Goal: Transaction & Acquisition: Book appointment/travel/reservation

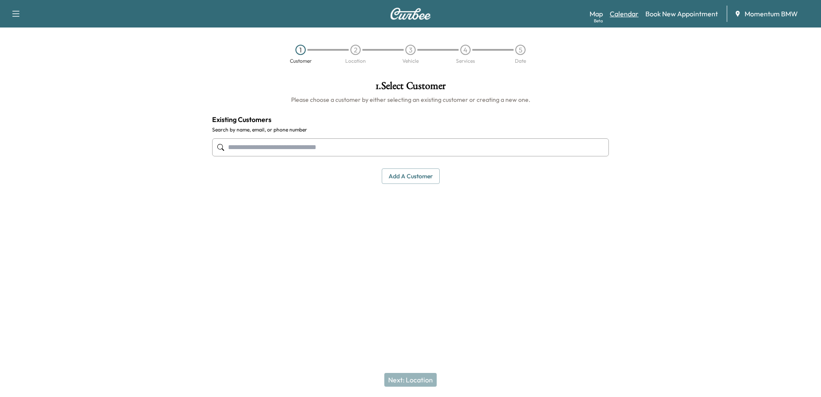
click at [620, 16] on link "Calendar" at bounding box center [623, 14] width 29 height 10
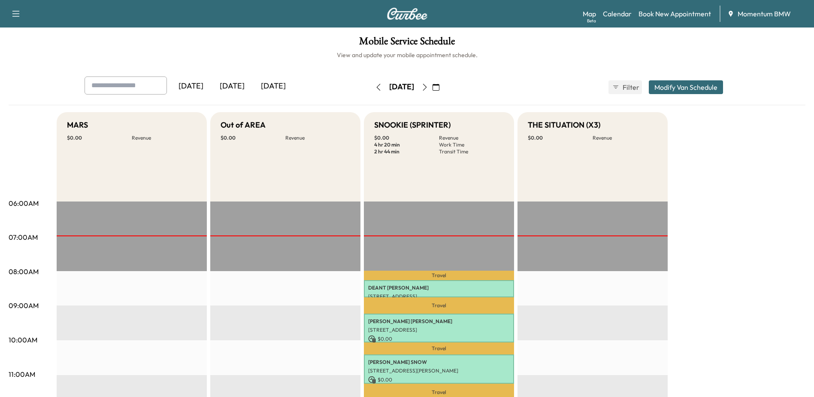
click at [428, 88] on icon "button" at bounding box center [424, 87] width 7 height 7
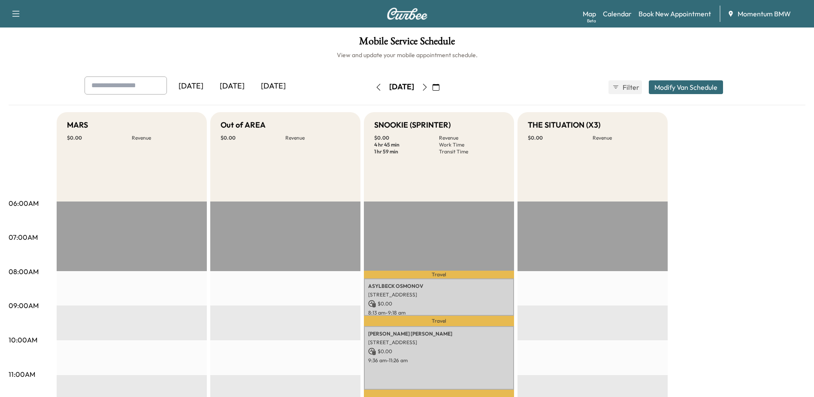
click at [427, 85] on icon "button" at bounding box center [425, 87] width 4 height 7
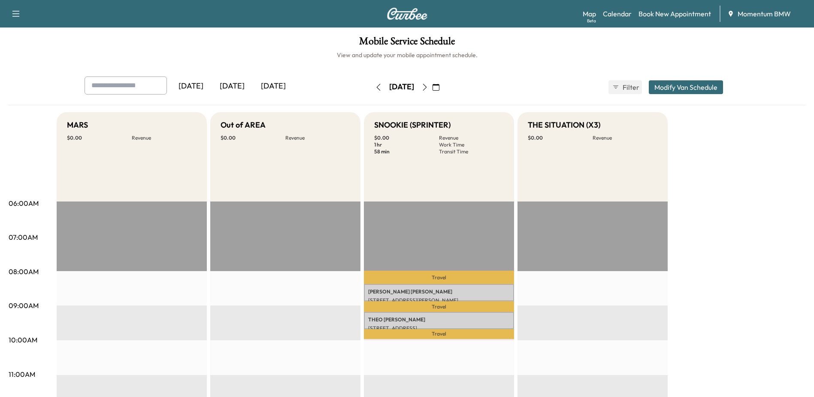
click at [443, 85] on button "button" at bounding box center [436, 87] width 15 height 14
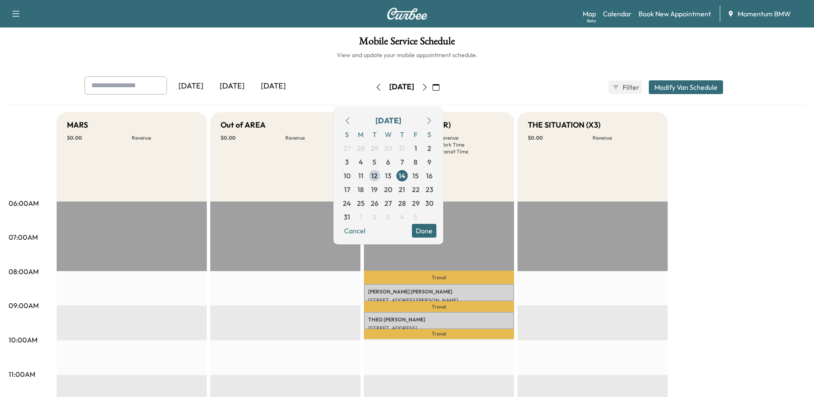
click at [428, 87] on icon "button" at bounding box center [424, 87] width 7 height 7
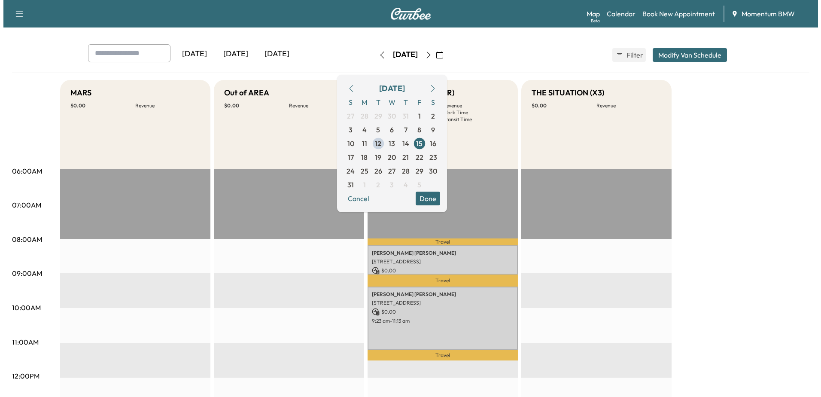
scroll to position [86, 0]
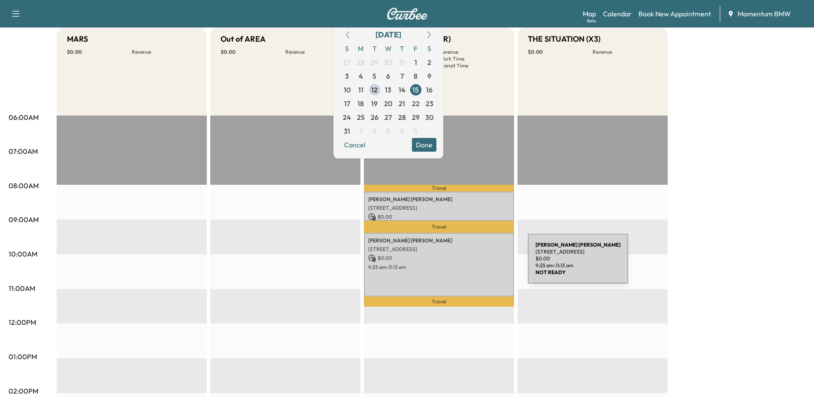
click at [464, 264] on p "9:23 am - 11:13 am" at bounding box center [439, 267] width 142 height 7
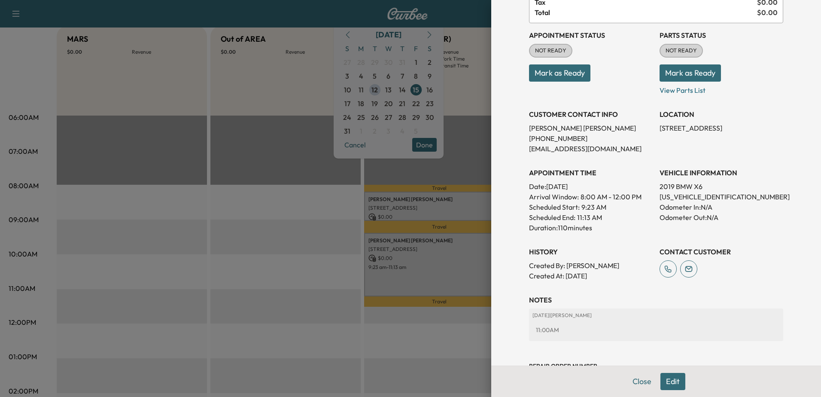
scroll to position [122, 0]
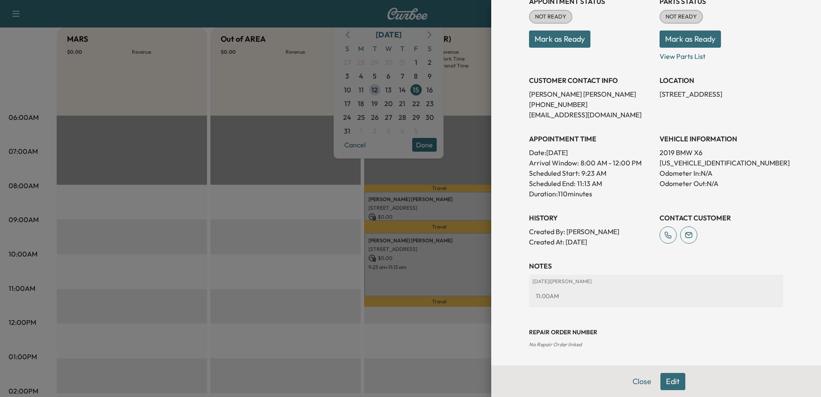
click at [437, 200] on div at bounding box center [410, 198] width 821 height 397
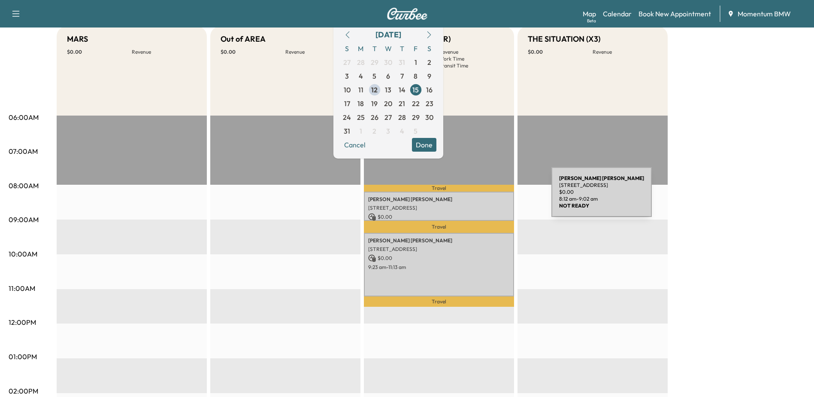
click at [488, 197] on p "[PERSON_NAME]" at bounding box center [439, 199] width 142 height 7
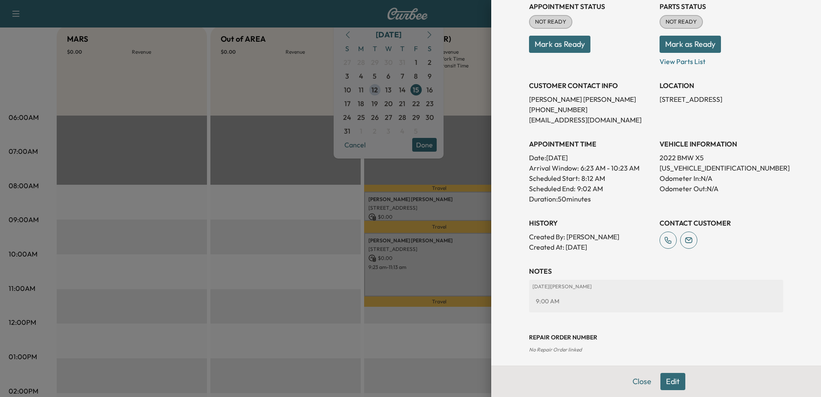
scroll to position [112, 0]
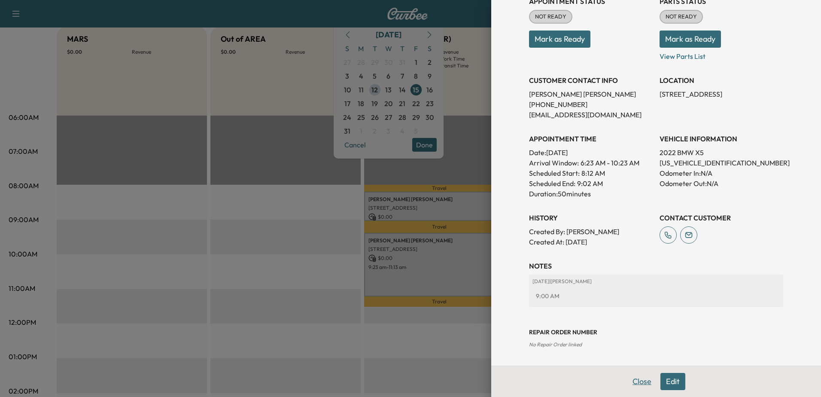
click at [631, 377] on button "Close" at bounding box center [642, 381] width 30 height 17
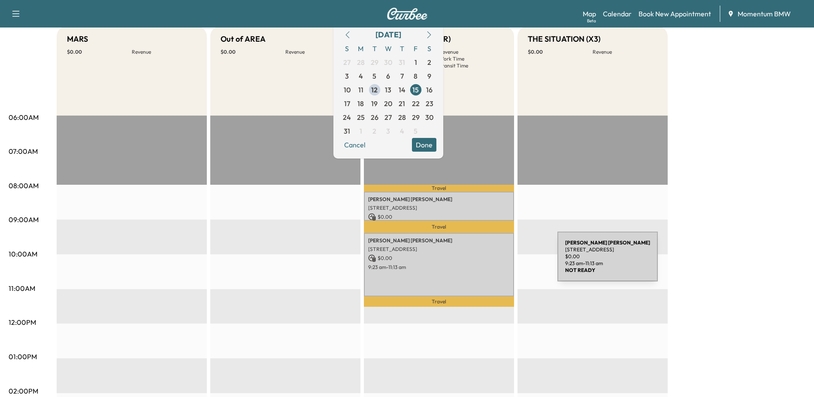
click at [493, 264] on p "9:23 am - 11:13 am" at bounding box center [439, 267] width 142 height 7
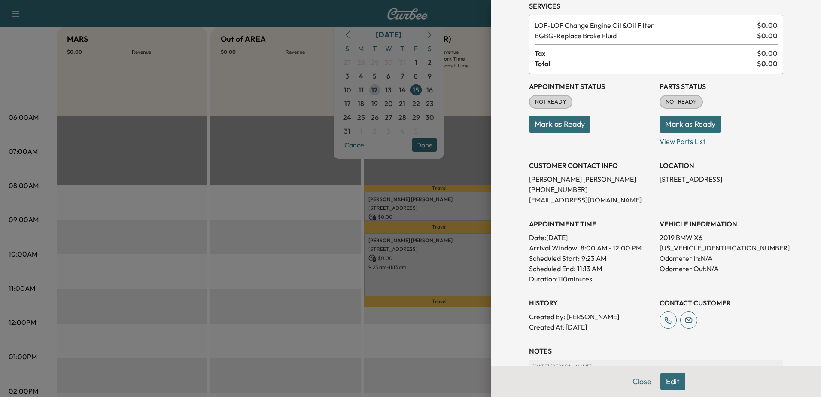
scroll to position [36, 0]
click at [443, 270] on div at bounding box center [410, 198] width 821 height 397
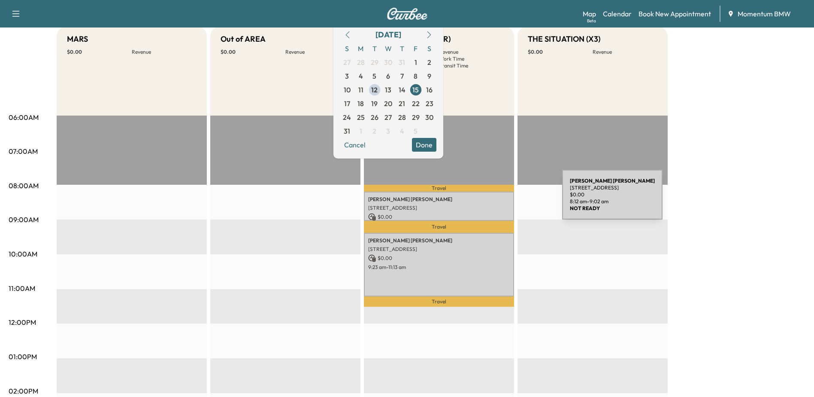
click at [498, 200] on p "[PERSON_NAME]" at bounding box center [439, 199] width 142 height 7
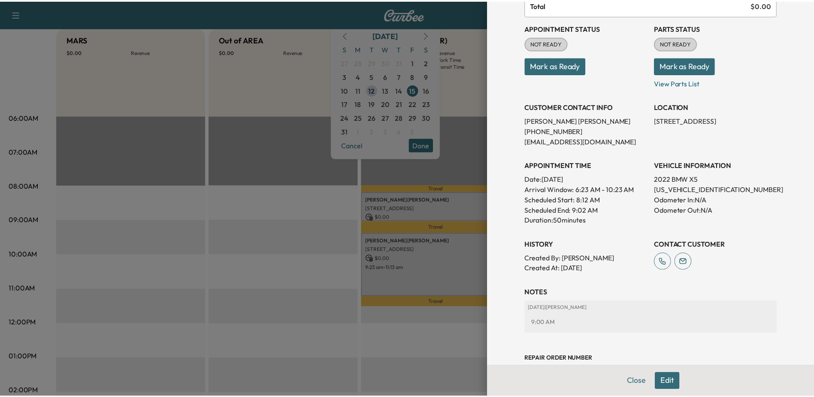
scroll to position [86, 0]
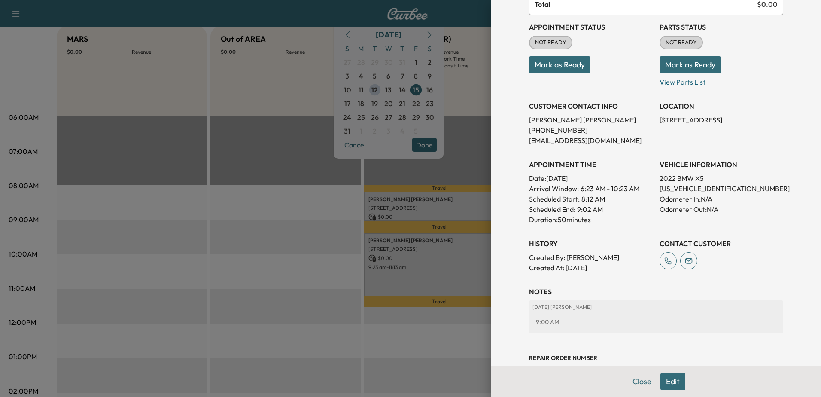
click at [636, 378] on button "Close" at bounding box center [642, 381] width 30 height 17
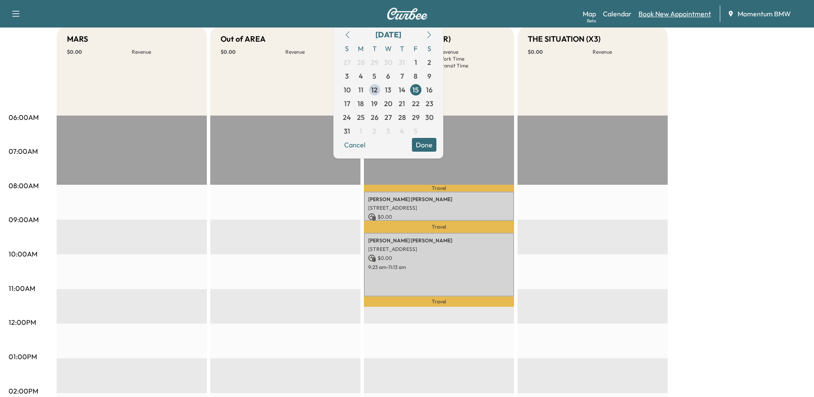
click at [672, 13] on link "Book New Appointment" at bounding box center [675, 14] width 73 height 10
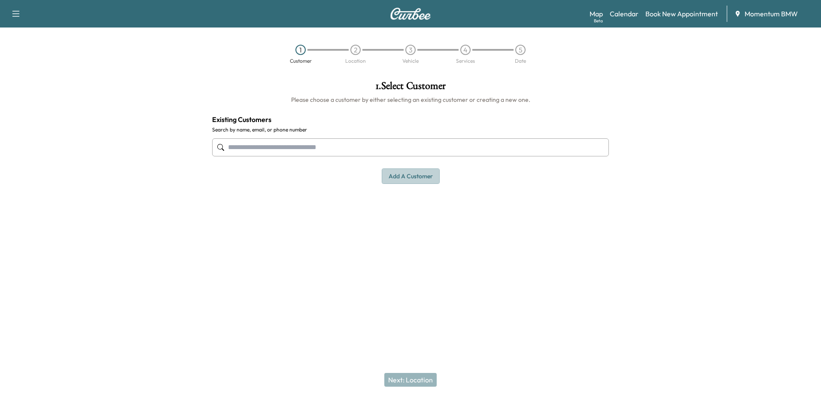
click at [412, 175] on button "Add a customer" at bounding box center [411, 176] width 58 height 16
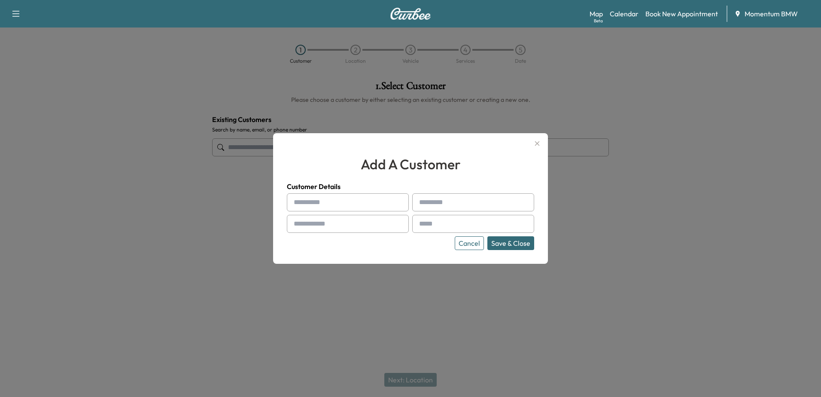
click at [303, 201] on input "text" at bounding box center [348, 202] width 122 height 18
paste input "**********"
type input "**********"
click at [433, 204] on input "text" at bounding box center [473, 202] width 122 height 18
paste input "***"
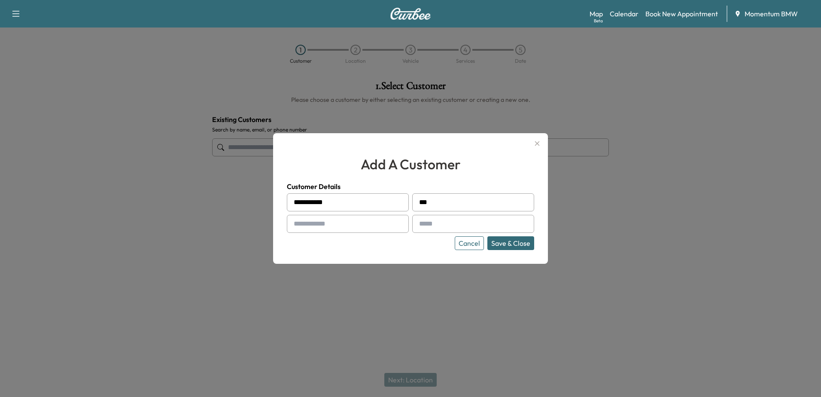
type input "***"
click at [320, 225] on input "text" at bounding box center [348, 224] width 122 height 18
paste input "**********"
type input "**********"
click at [438, 224] on input "text" at bounding box center [473, 224] width 122 height 18
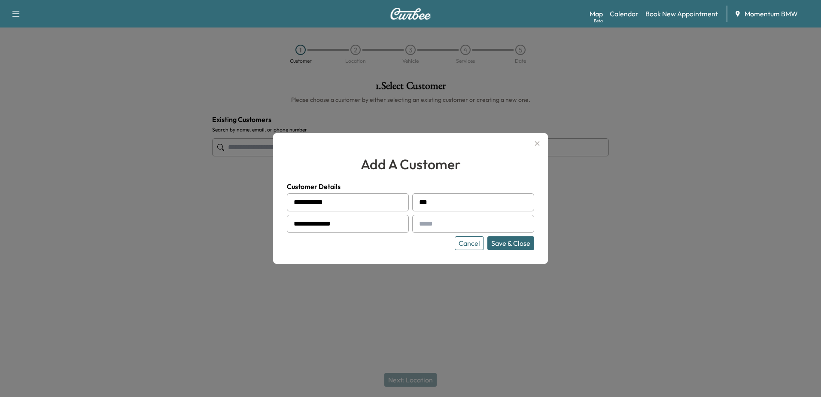
paste input "**********"
type input "**********"
click at [517, 243] on button "Save & Close" at bounding box center [510, 243] width 47 height 14
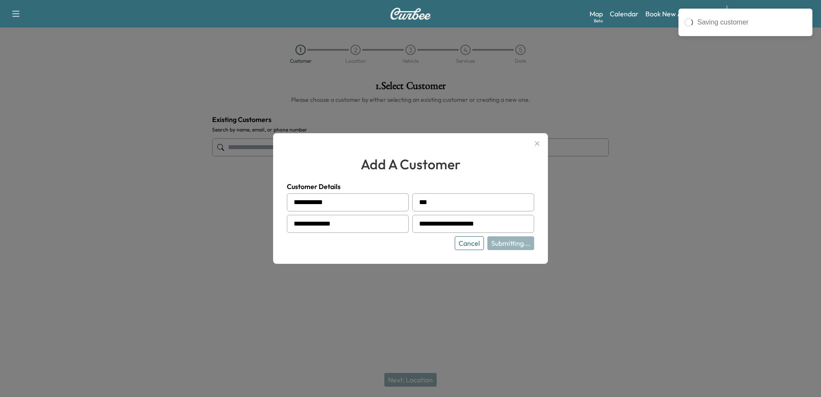
type input "**********"
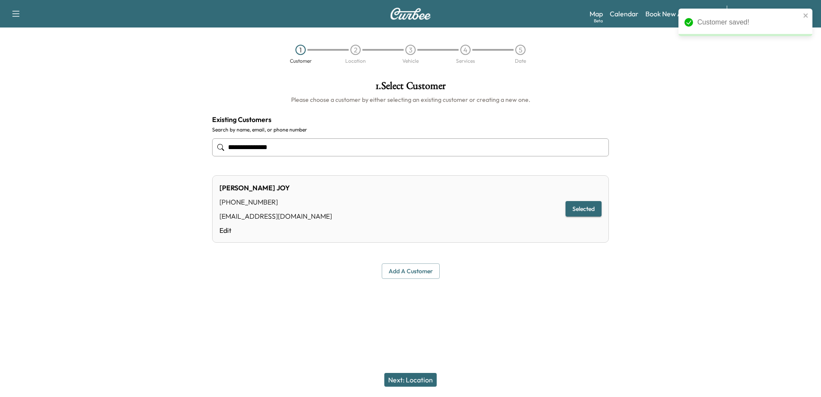
click at [415, 375] on button "Next: Location" at bounding box center [410, 380] width 52 height 14
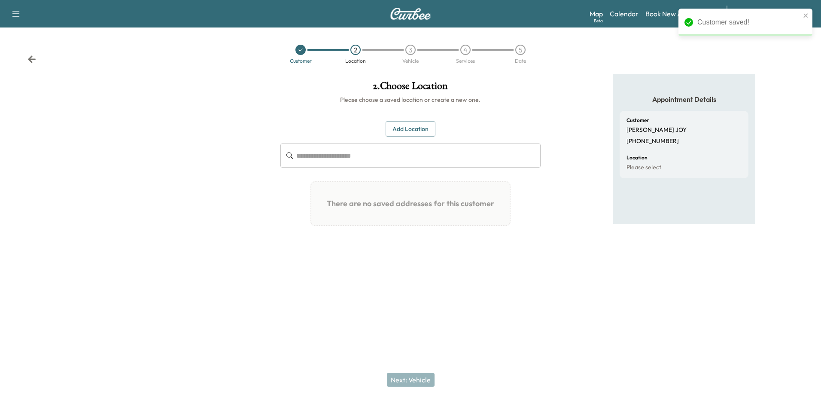
drag, startPoint x: 413, startPoint y: 127, endPoint x: 402, endPoint y: 139, distance: 15.8
click at [412, 129] on button "Add Location" at bounding box center [410, 129] width 50 height 16
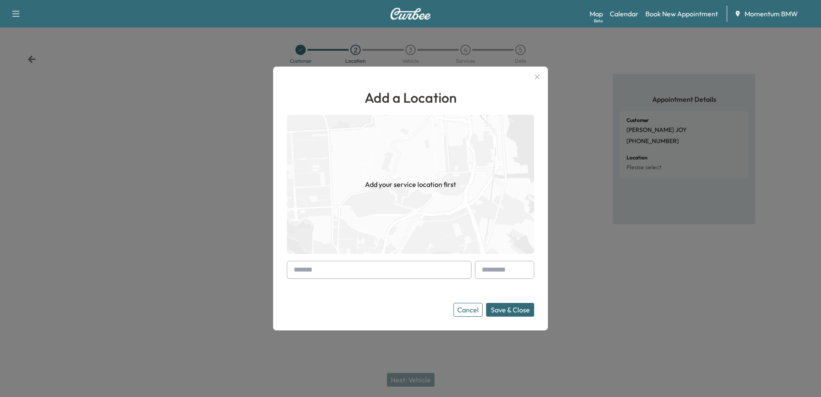
click at [321, 273] on input "text" at bounding box center [379, 270] width 185 height 18
paste input "**********"
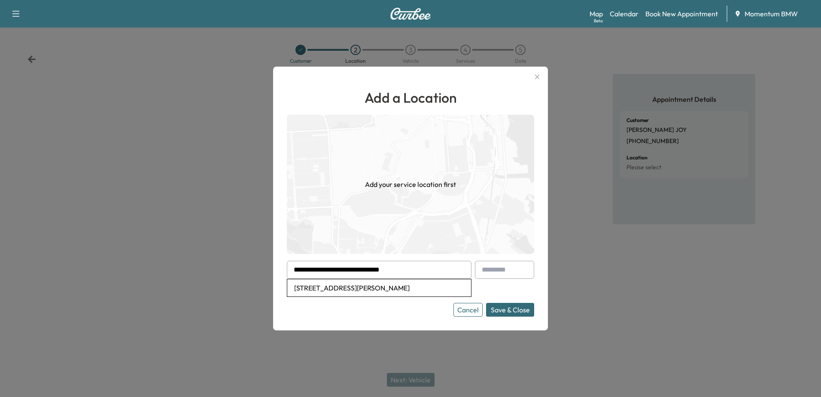
click at [398, 291] on li "[STREET_ADDRESS][PERSON_NAME]" at bounding box center [379, 287] width 184 height 17
type input "**********"
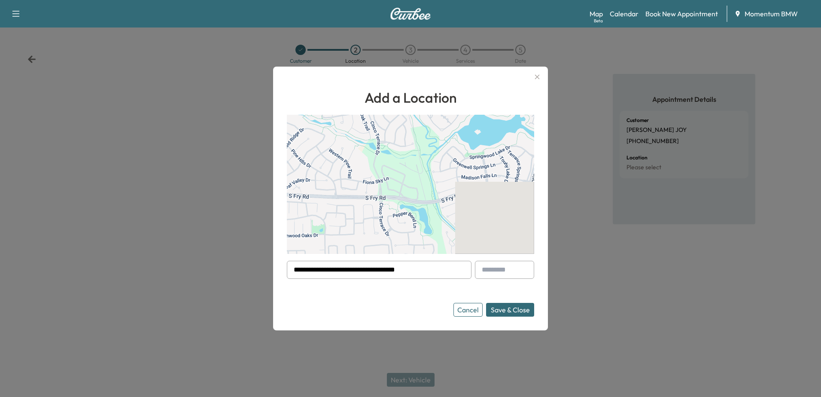
click at [503, 310] on button "Save & Close" at bounding box center [510, 310] width 48 height 14
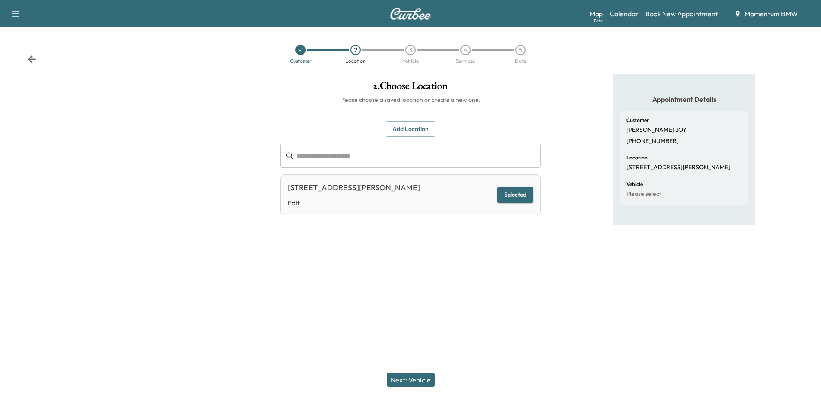
click at [413, 379] on button "Next: Vehicle" at bounding box center [411, 380] width 48 height 14
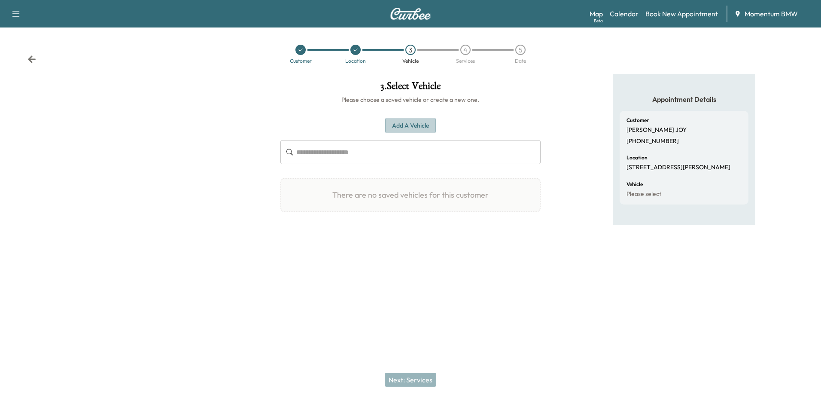
click at [411, 124] on button "Add a Vehicle" at bounding box center [410, 126] width 51 height 16
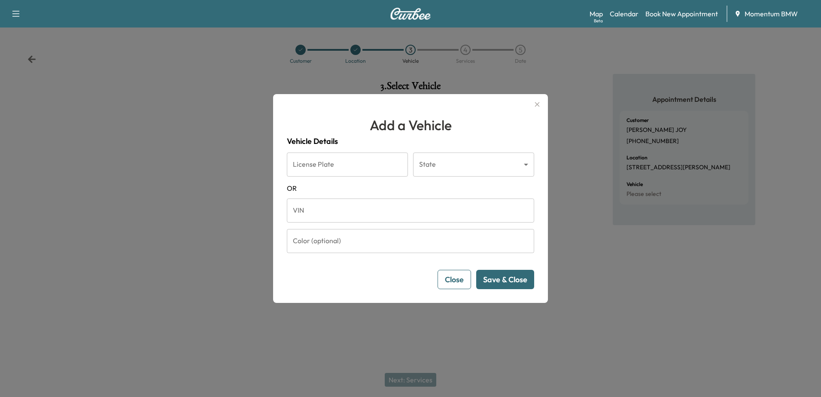
click at [321, 209] on input "VIN" at bounding box center [410, 210] width 247 height 24
paste input "**********"
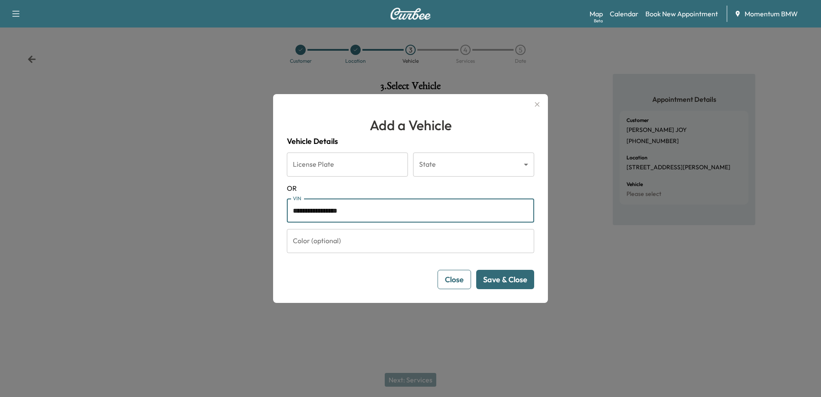
type input "**********"
click at [505, 281] on button "Save & Close" at bounding box center [505, 279] width 58 height 19
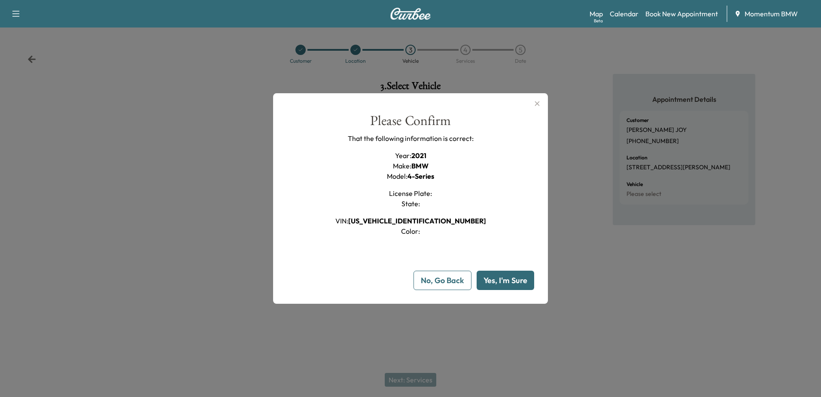
click at [504, 281] on button "Yes, I'm Sure" at bounding box center [505, 279] width 58 height 19
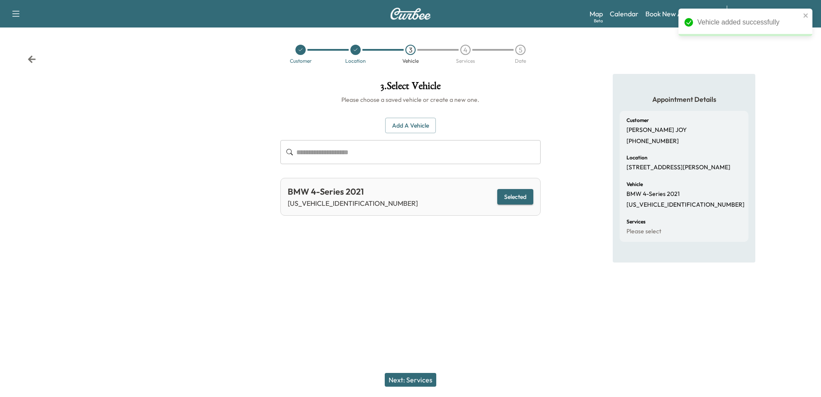
click at [415, 377] on button "Next: Services" at bounding box center [411, 380] width 52 height 14
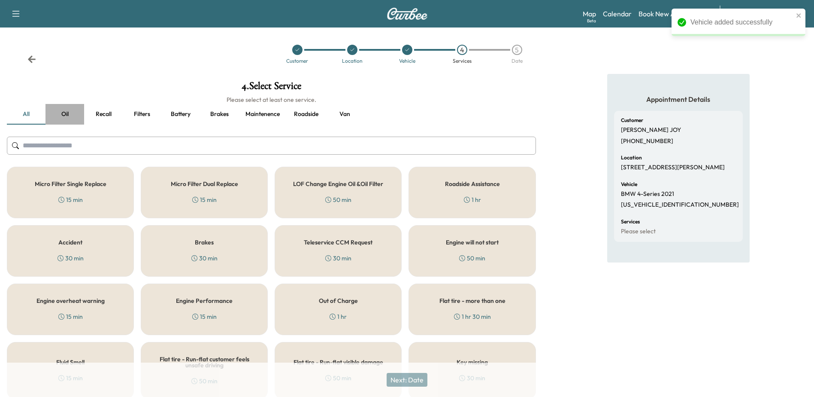
click at [66, 112] on button "Oil" at bounding box center [64, 114] width 39 height 21
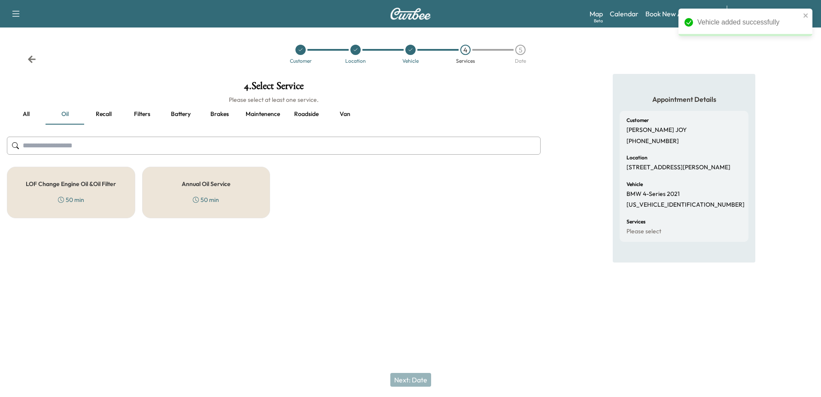
click at [70, 181] on h5 "LOF Change Engine Oil &Oil Filter" at bounding box center [71, 184] width 90 height 6
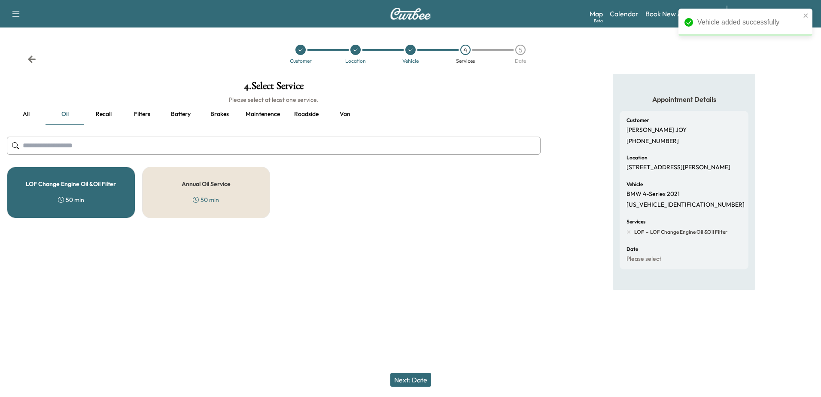
click at [137, 111] on button "Filters" at bounding box center [142, 114] width 39 height 21
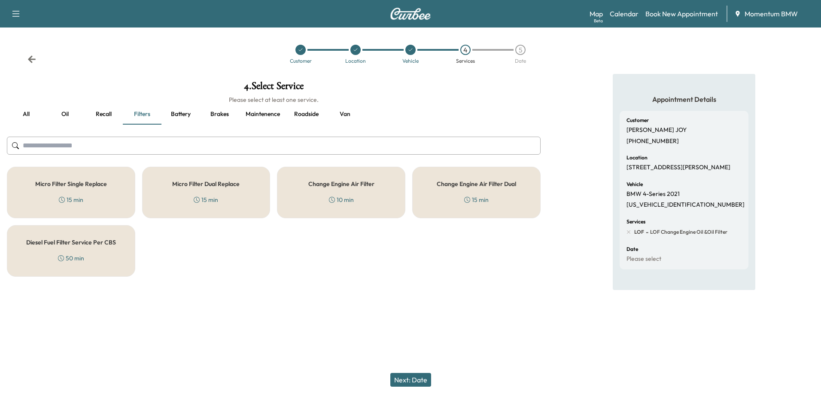
click at [222, 185] on h5 "Micro Filter Dual Replace" at bounding box center [205, 184] width 67 height 6
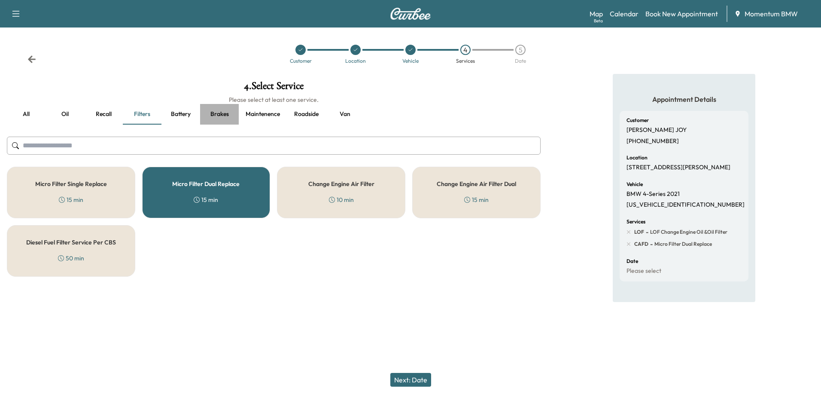
drag, startPoint x: 224, startPoint y: 113, endPoint x: 219, endPoint y: 121, distance: 9.8
click at [224, 113] on button "Brakes" at bounding box center [219, 114] width 39 height 21
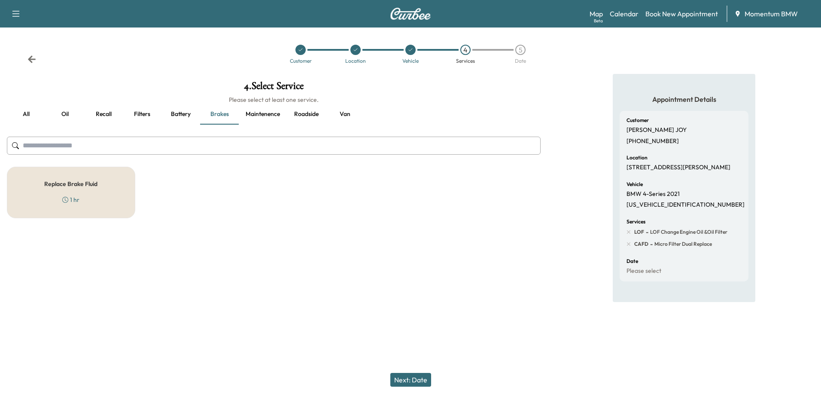
click at [312, 115] on button "Roadside" at bounding box center [306, 114] width 39 height 21
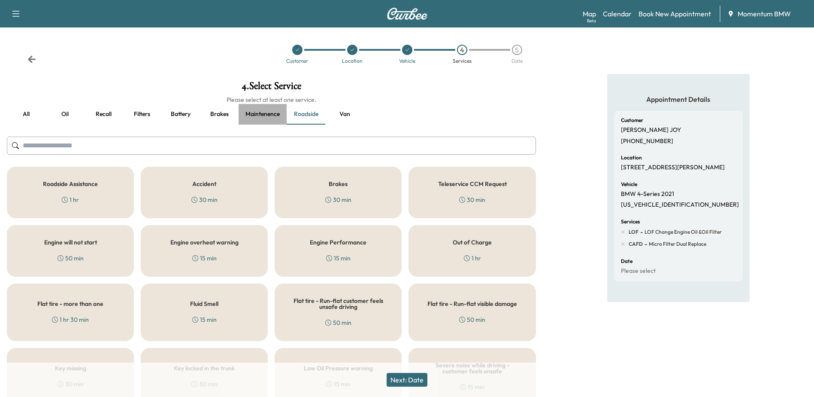
drag, startPoint x: 272, startPoint y: 114, endPoint x: 267, endPoint y: 118, distance: 6.4
click at [272, 114] on button "Maintenence" at bounding box center [263, 114] width 48 height 21
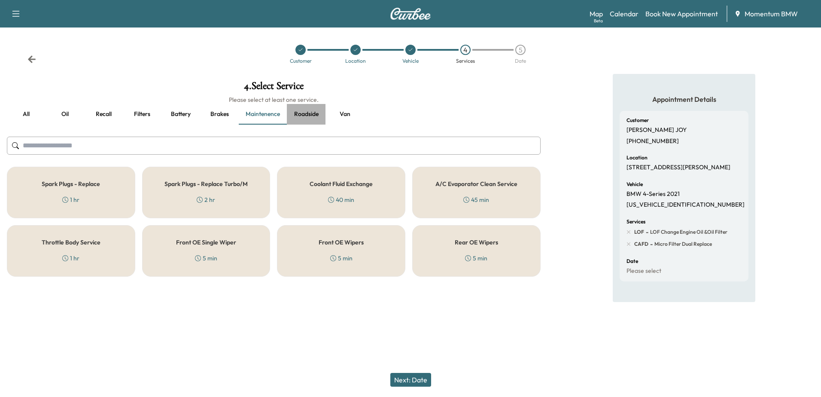
click at [305, 115] on button "Roadside" at bounding box center [306, 114] width 39 height 21
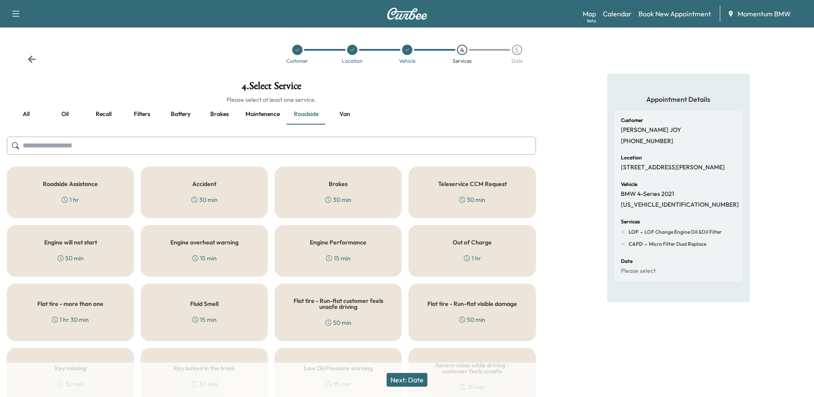
click at [346, 184] on h5 "Brakes" at bounding box center [338, 184] width 19 height 6
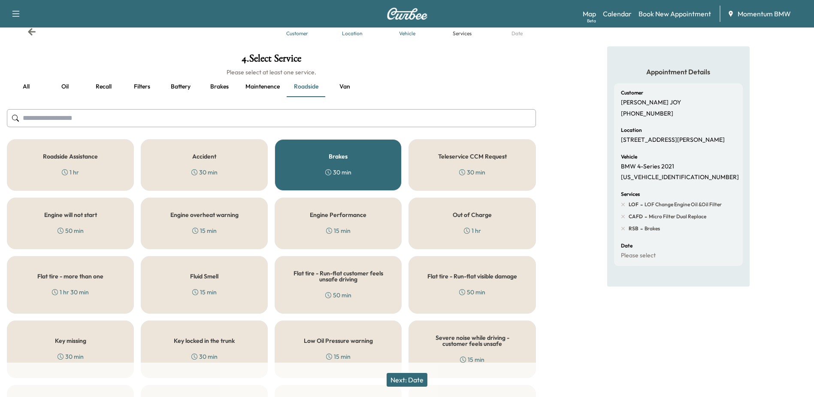
scroll to position [43, 0]
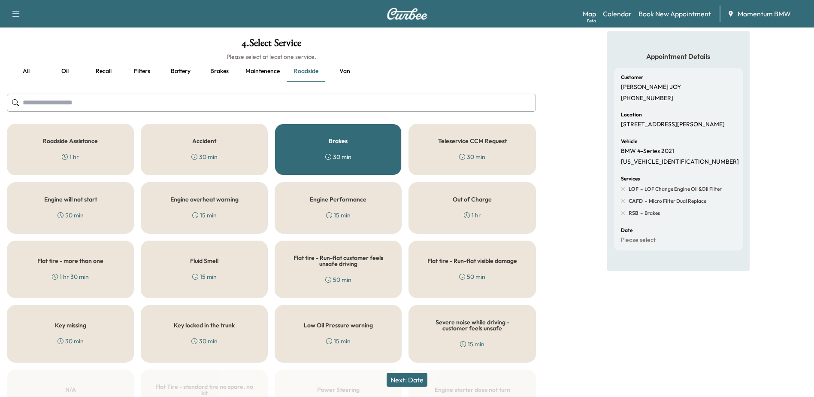
click at [406, 379] on button "Next: Date" at bounding box center [407, 380] width 41 height 14
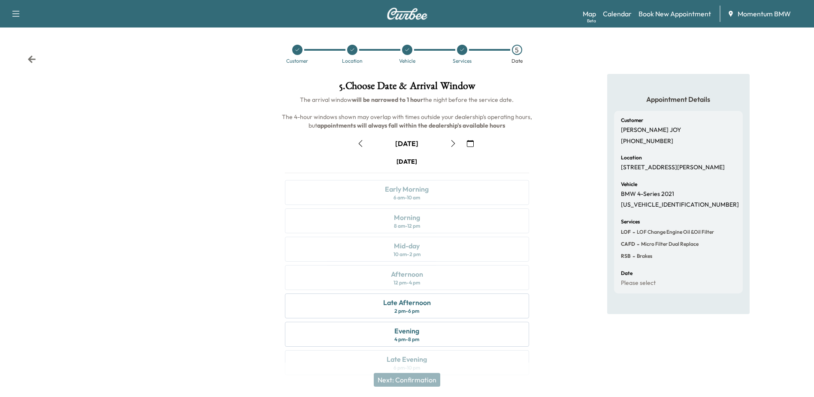
click at [473, 141] on icon "button" at bounding box center [470, 143] width 7 height 7
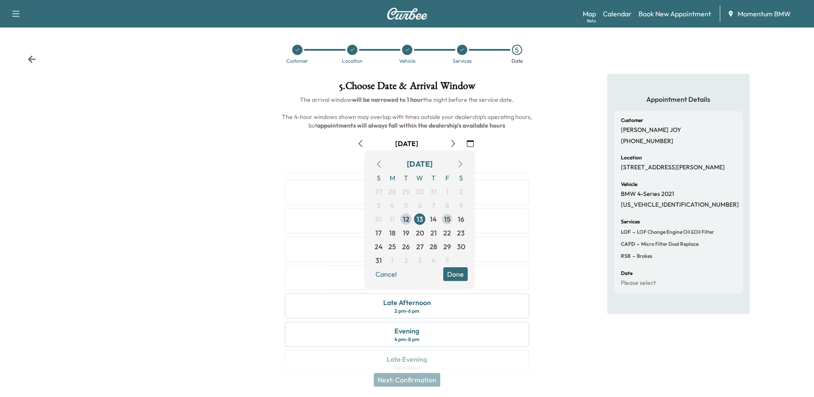
click at [449, 217] on span "15" at bounding box center [447, 219] width 6 height 10
click at [456, 274] on button "Done" at bounding box center [455, 274] width 24 height 14
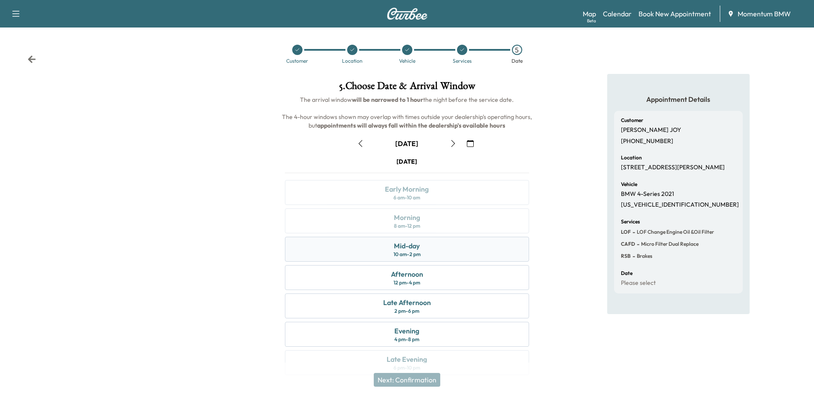
click at [428, 247] on div "Mid-day 10 am - 2 pm" at bounding box center [407, 248] width 244 height 25
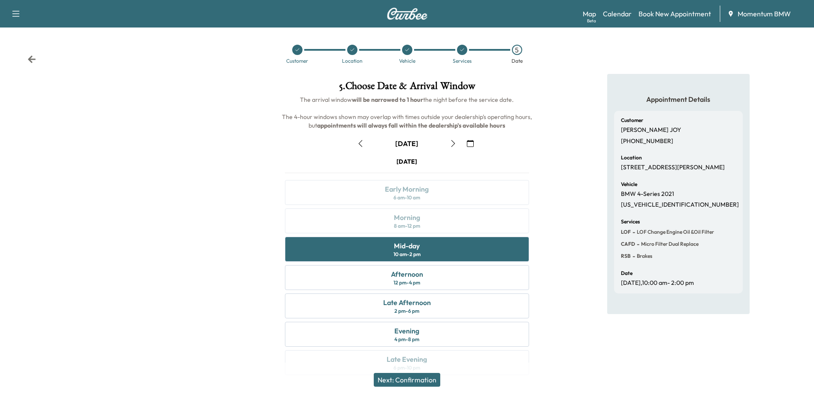
click at [420, 378] on button "Next: Confirmation" at bounding box center [407, 380] width 67 height 14
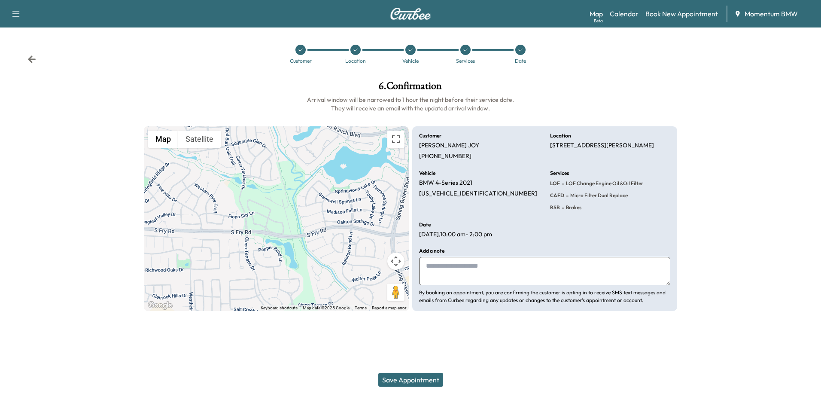
drag, startPoint x: 442, startPoint y: 272, endPoint x: 447, endPoint y: 267, distance: 7.0
click at [444, 270] on textarea at bounding box center [544, 271] width 251 height 28
type textarea "******"
click at [413, 379] on button "Save Appointment" at bounding box center [410, 380] width 65 height 14
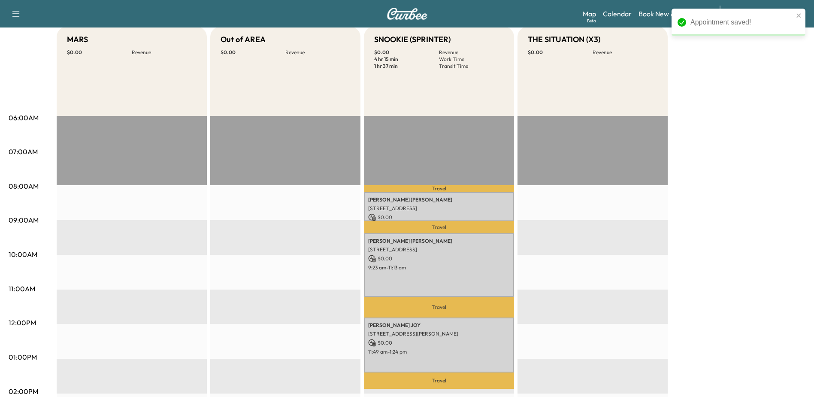
scroll to position [86, 0]
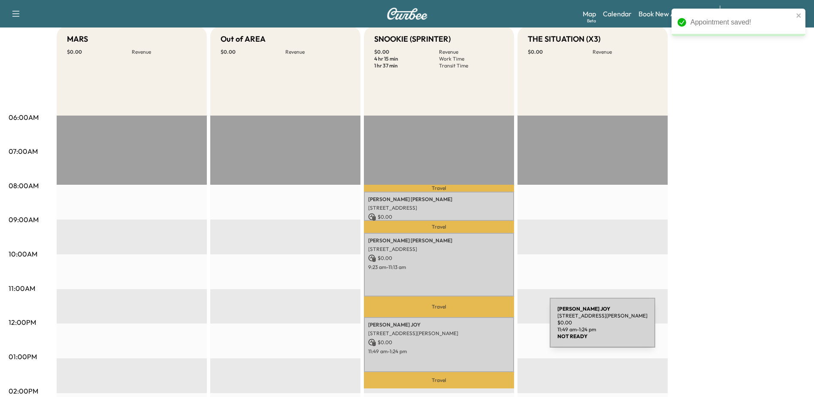
click at [488, 338] on p "$ 0.00" at bounding box center [439, 342] width 142 height 8
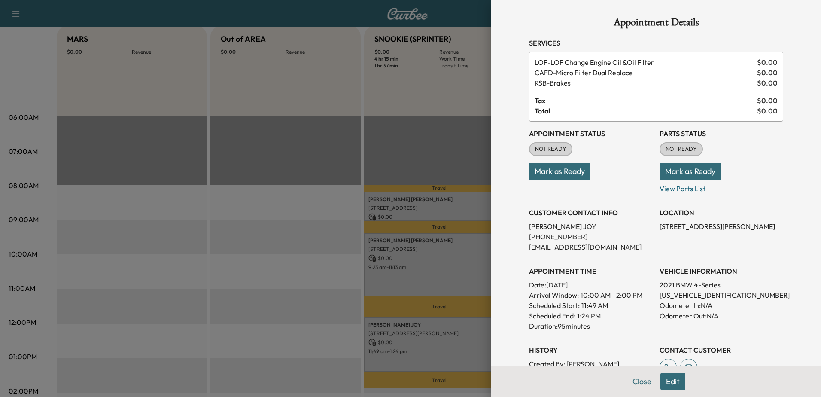
click at [638, 382] on button "Close" at bounding box center [642, 381] width 30 height 17
